Goal: Use online tool/utility: Utilize a website feature to perform a specific function

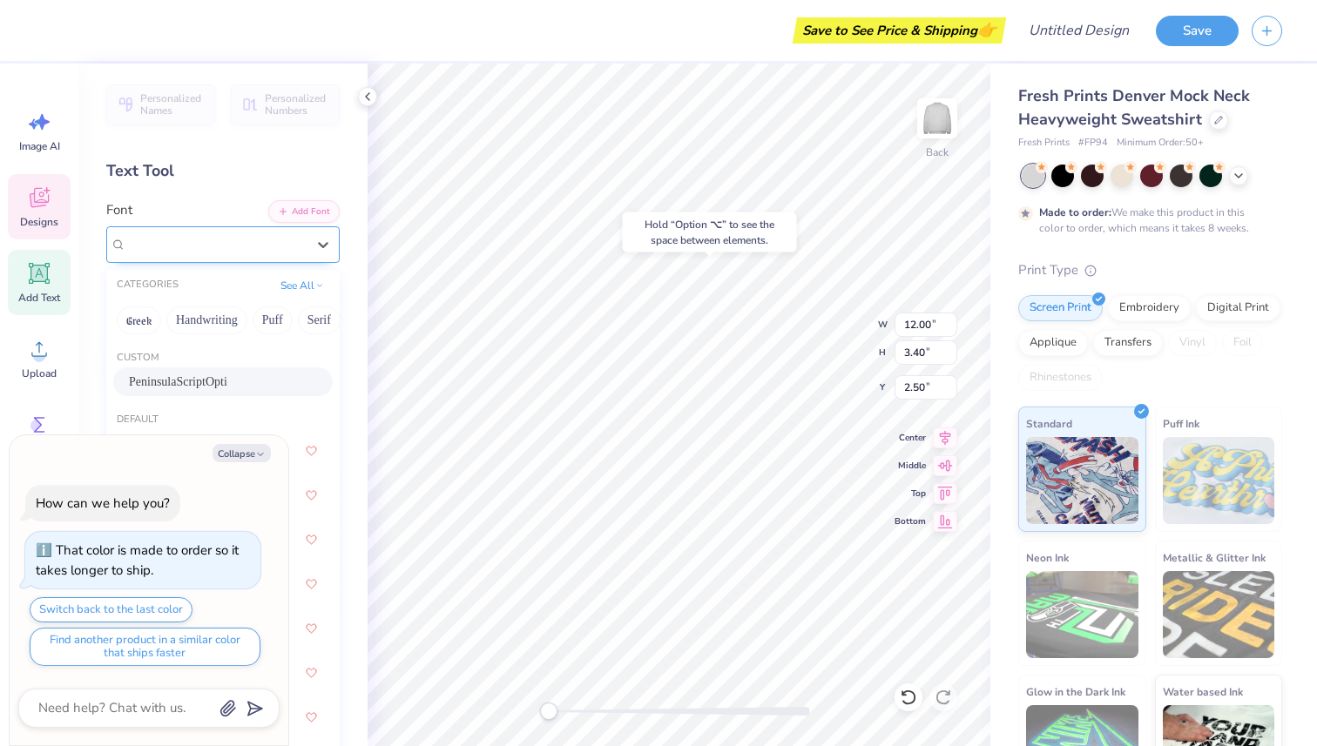
click at [266, 247] on div "PeninsulaScriptOpti" at bounding box center [216, 244] width 183 height 27
type textarea "x"
type input "F"
click at [245, 170] on div "Text Tool" at bounding box center [222, 171] width 233 height 24
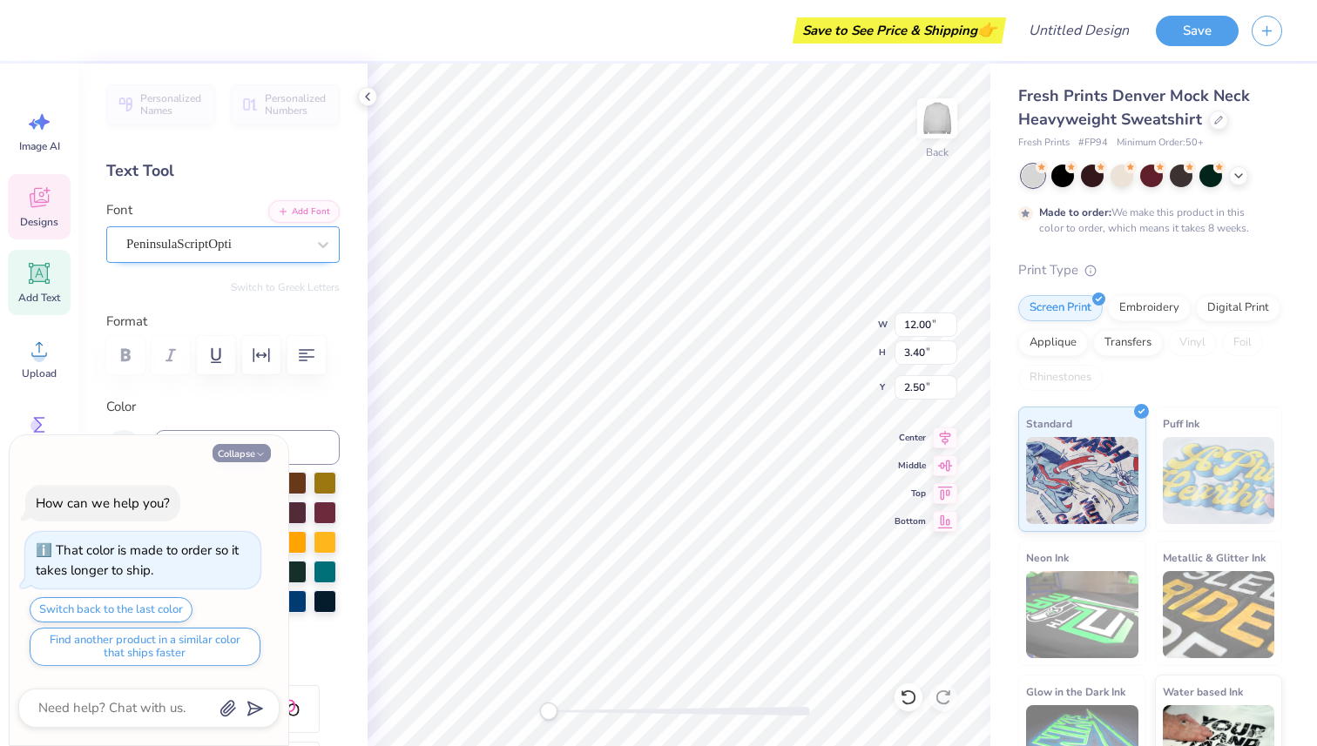
click at [260, 454] on icon "button" at bounding box center [260, 454] width 10 height 10
type textarea "x"
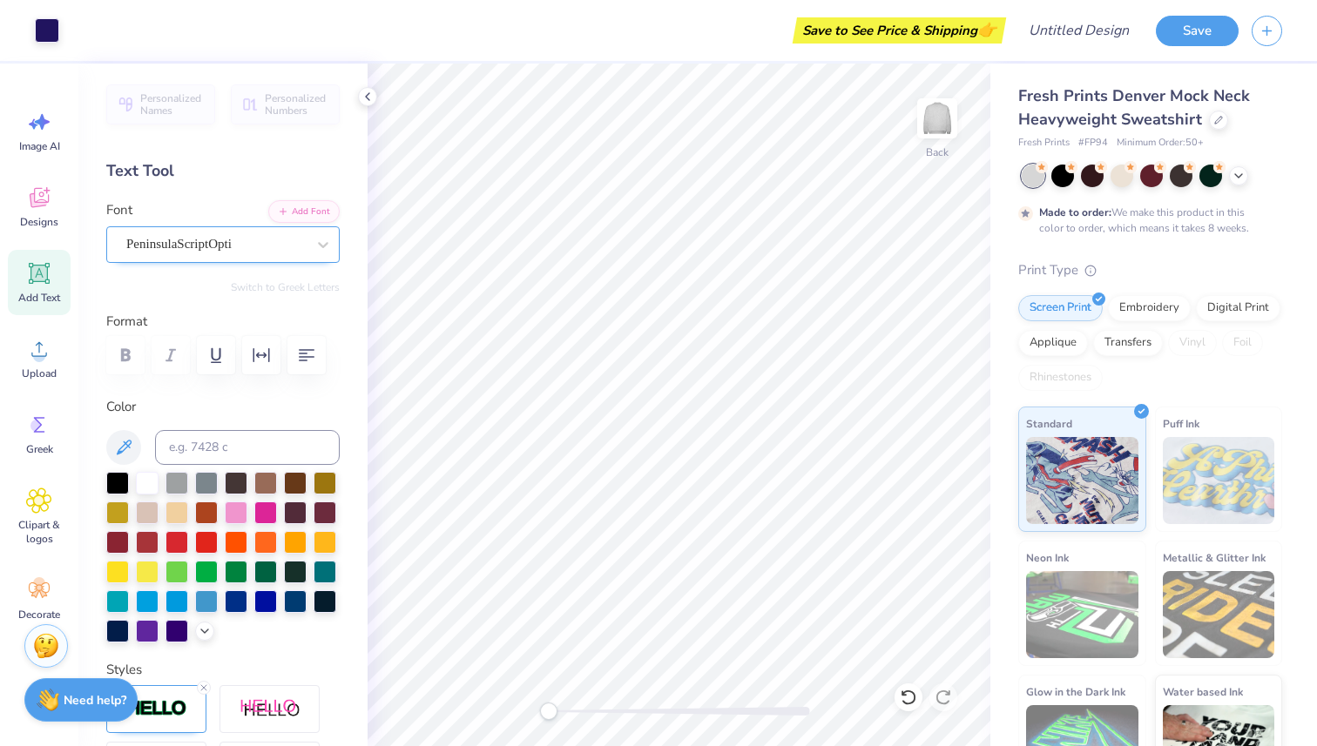
click at [42, 285] on icon at bounding box center [39, 273] width 26 height 26
type textarea "Fiu Padel Club"
